Goal: Find specific page/section: Find specific page/section

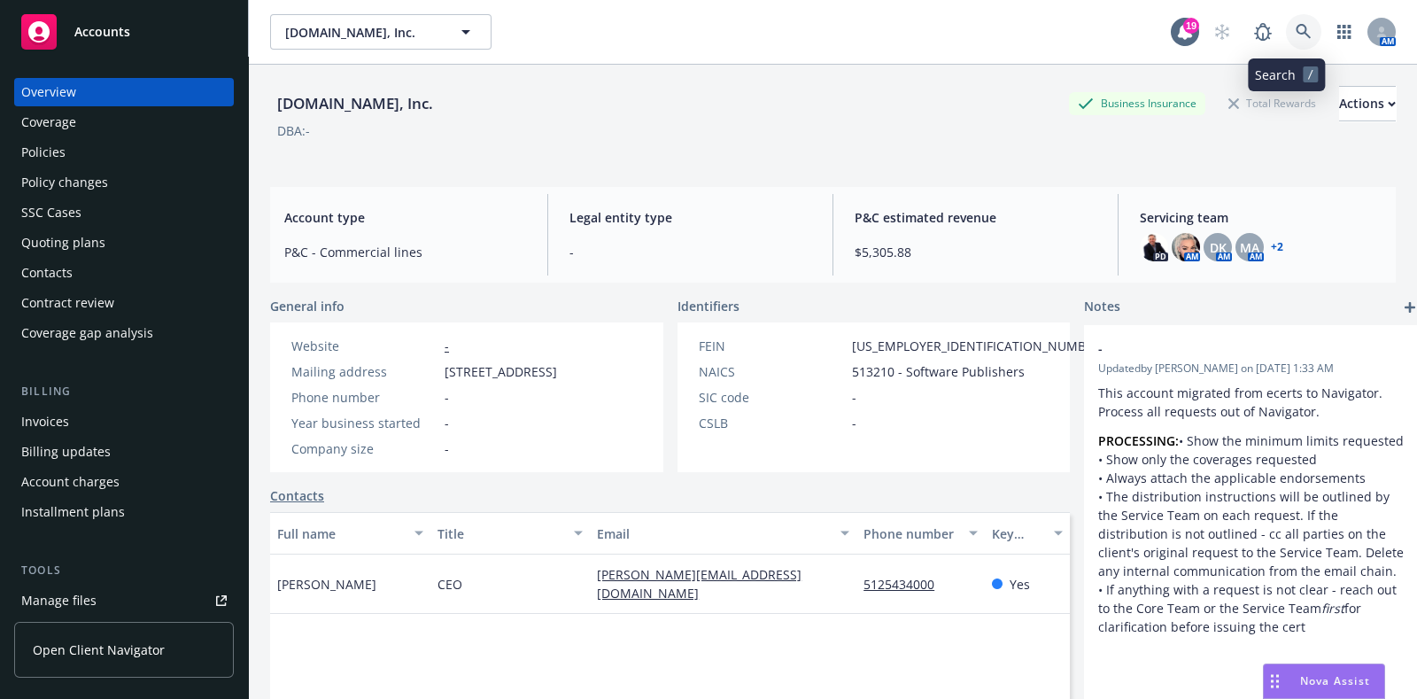
click at [1293, 43] on link at bounding box center [1303, 31] width 35 height 35
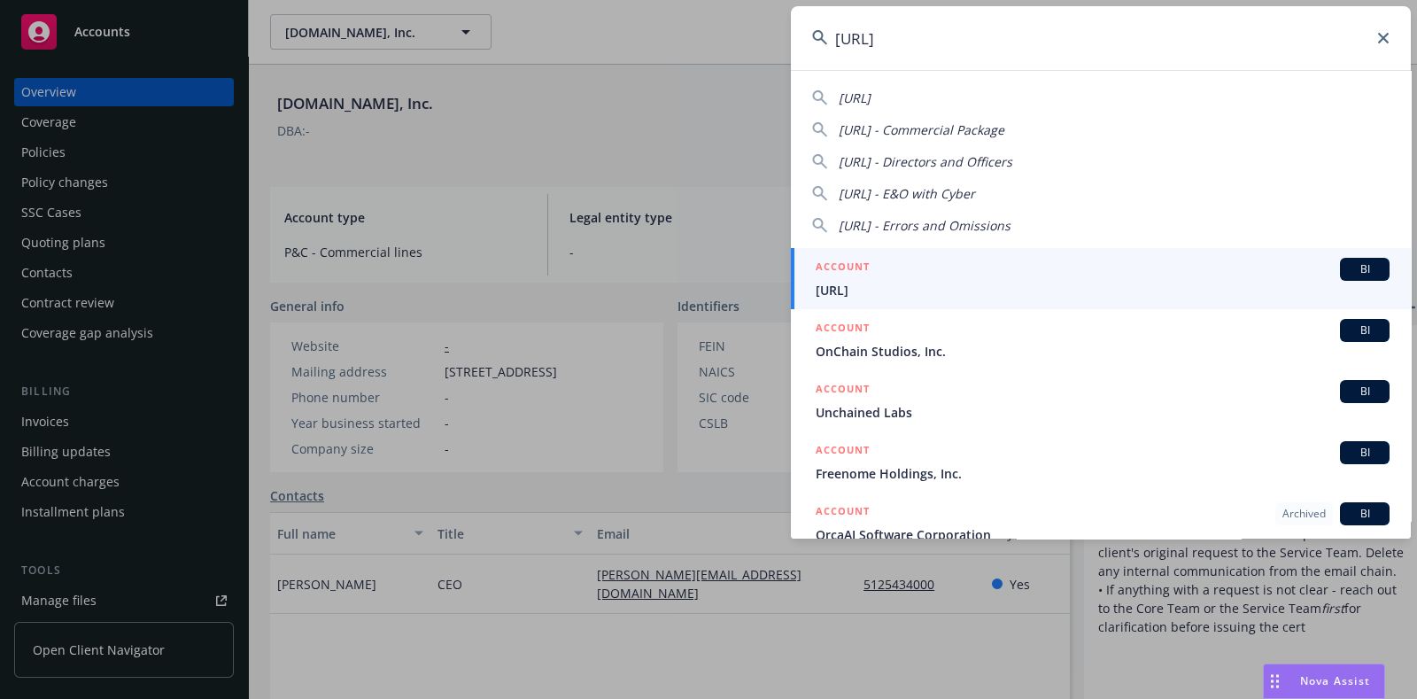
type input "[URL]"
click at [917, 272] on div "ACCOUNT BI" at bounding box center [1103, 269] width 574 height 23
